Goal: Task Accomplishment & Management: Use online tool/utility

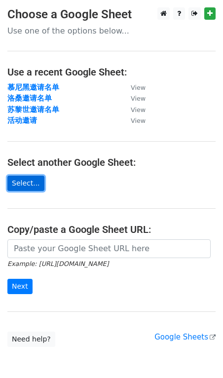
click at [30, 189] on link "Select..." at bounding box center [25, 183] width 37 height 15
click at [36, 182] on link "Select..." at bounding box center [25, 183] width 37 height 15
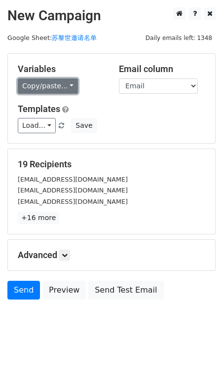
click at [66, 85] on link "Copy/paste..." at bounding box center [48, 85] width 60 height 15
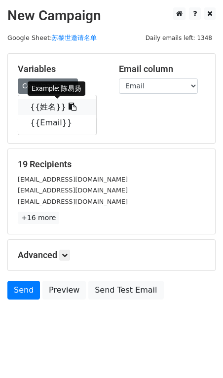
click at [69, 108] on icon at bounding box center [73, 107] width 8 height 8
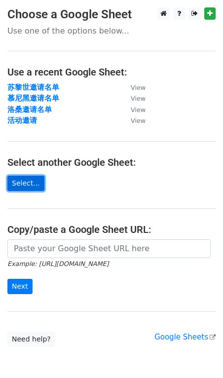
click at [31, 181] on link "Select..." at bounding box center [25, 183] width 37 height 15
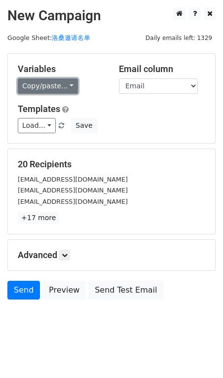
click at [67, 87] on link "Copy/paste..." at bounding box center [48, 85] width 60 height 15
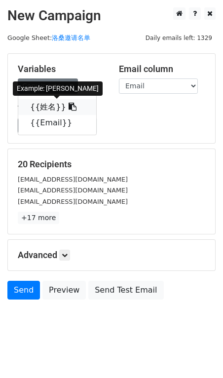
click at [69, 105] on icon at bounding box center [73, 107] width 8 height 8
